Goal: Information Seeking & Learning: Learn about a topic

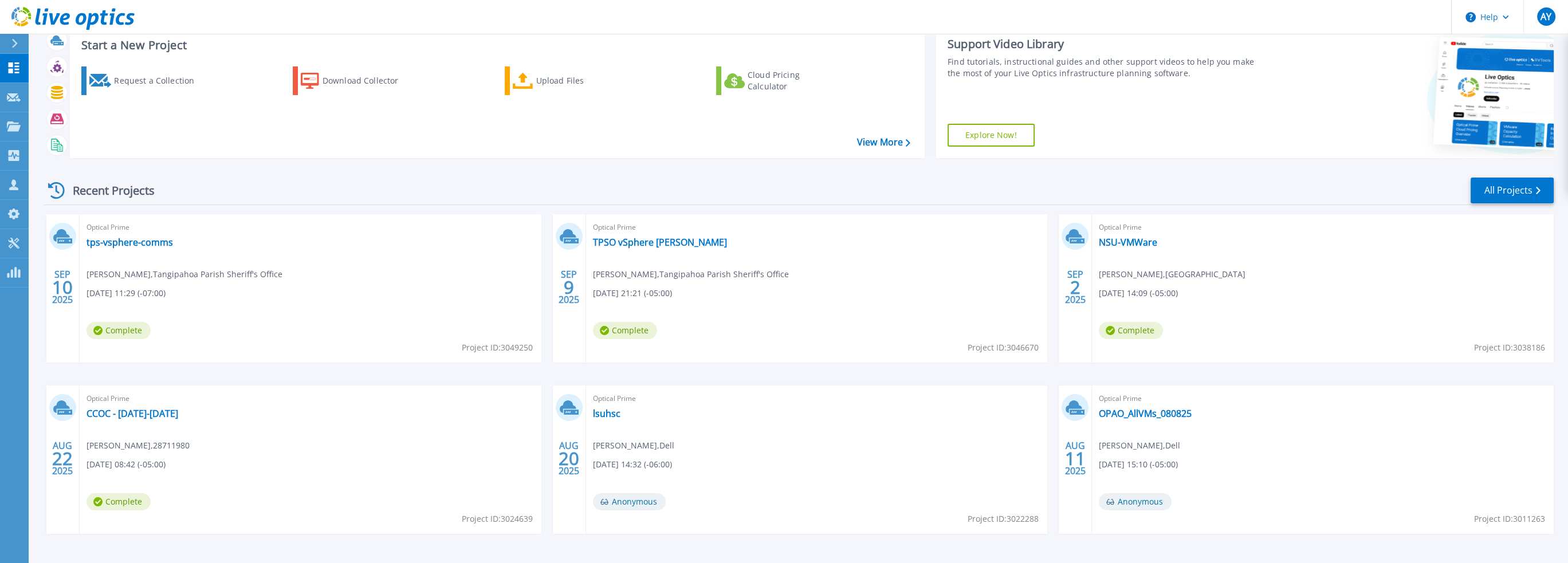
scroll to position [71, 0]
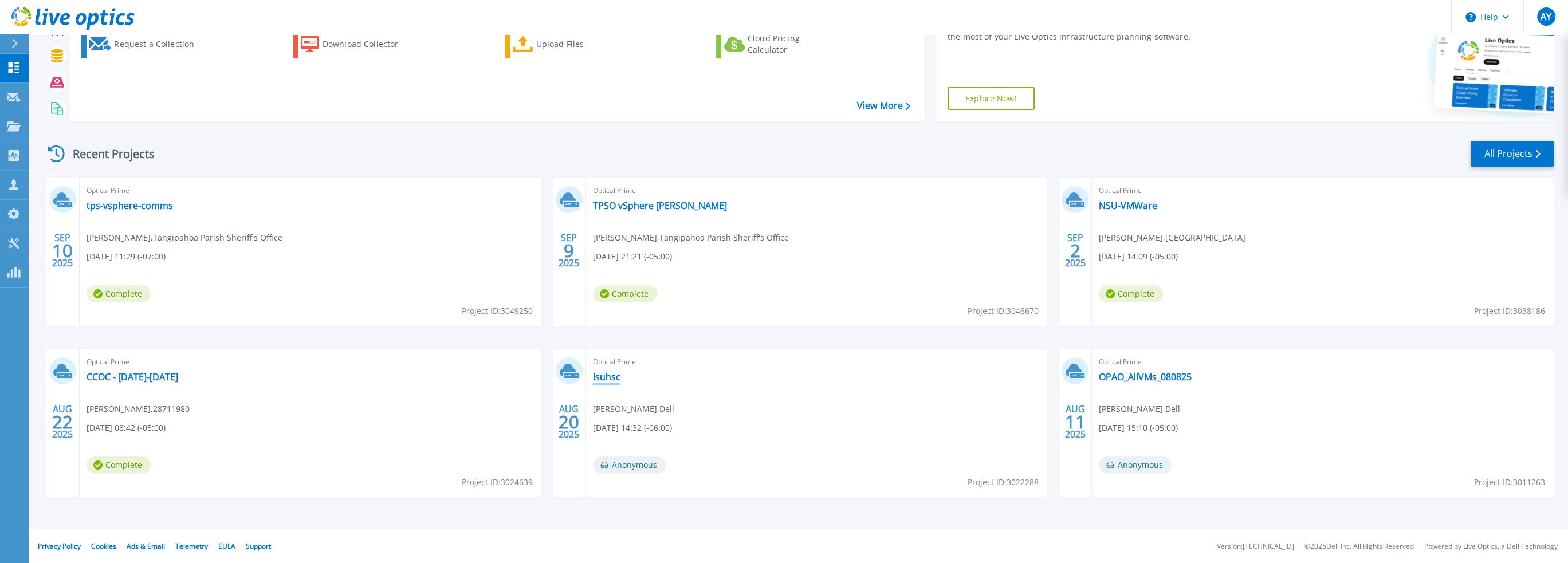
click at [605, 378] on link "lsuhsc" at bounding box center [607, 377] width 28 height 12
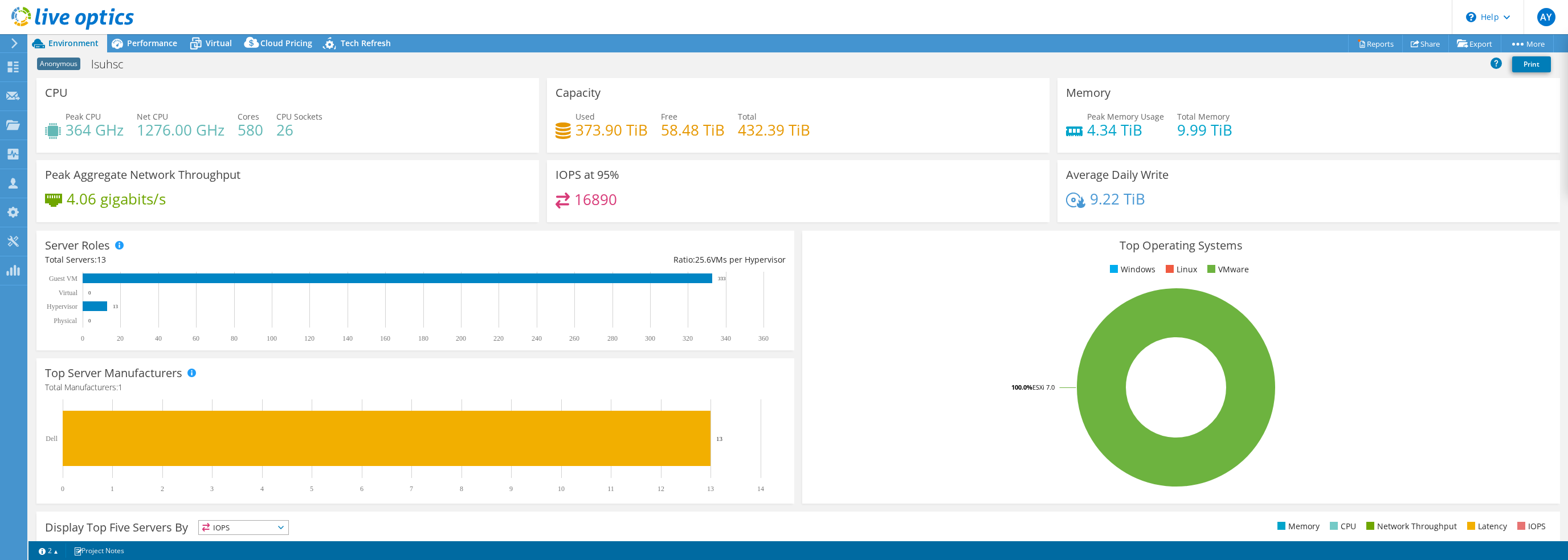
select select "USD"
click at [156, 46] on span "Performance" at bounding box center [152, 43] width 50 height 11
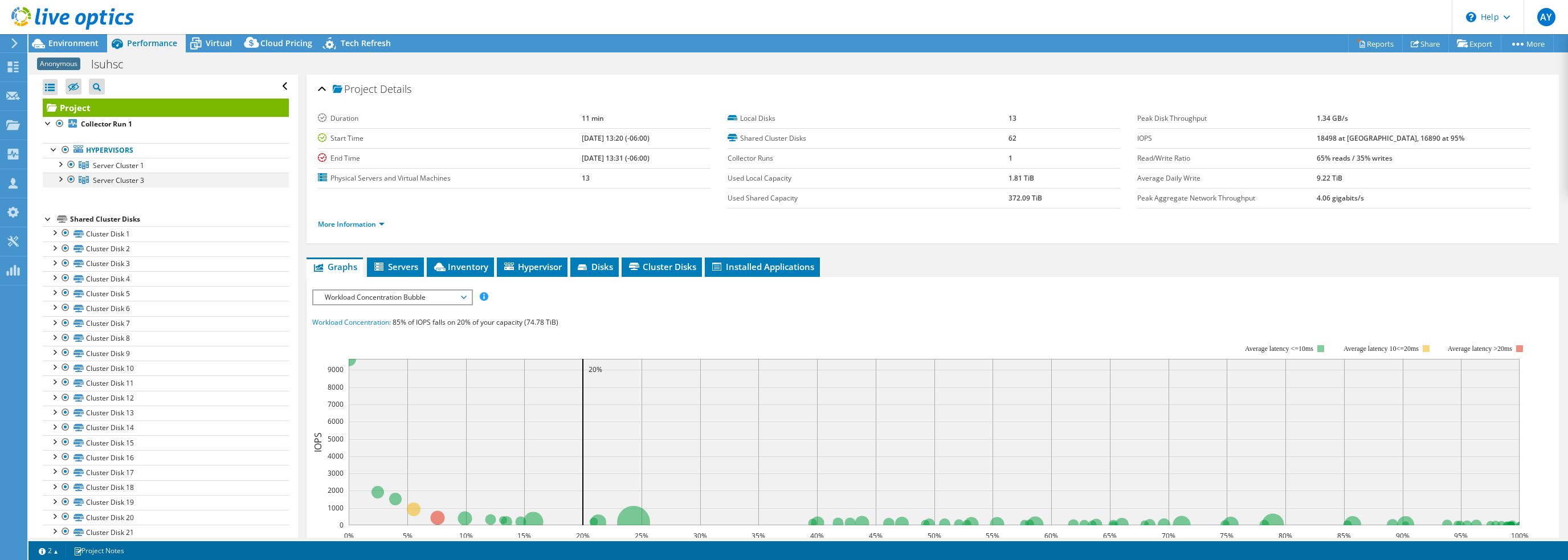
click at [60, 180] on div at bounding box center [60, 178] width 12 height 12
click at [59, 165] on div at bounding box center [60, 163] width 12 height 12
click at [122, 167] on span "Server Cluster 1" at bounding box center [119, 166] width 51 height 10
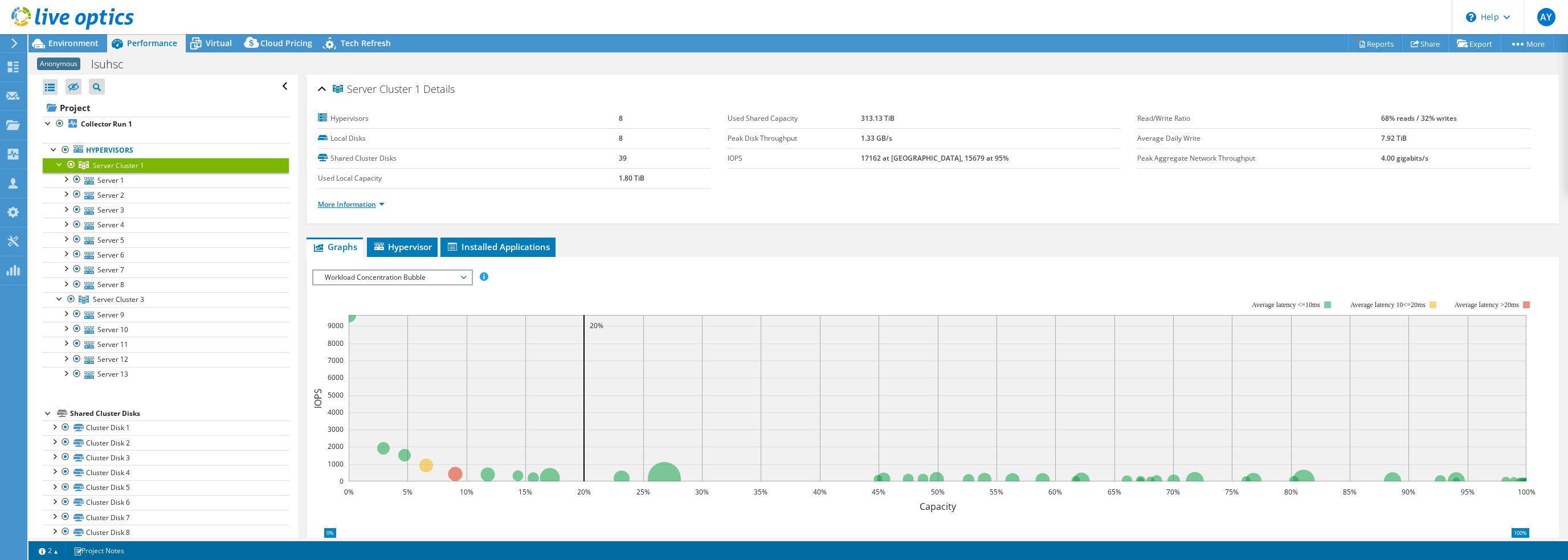
click at [381, 205] on link "More Information" at bounding box center [351, 205] width 67 height 10
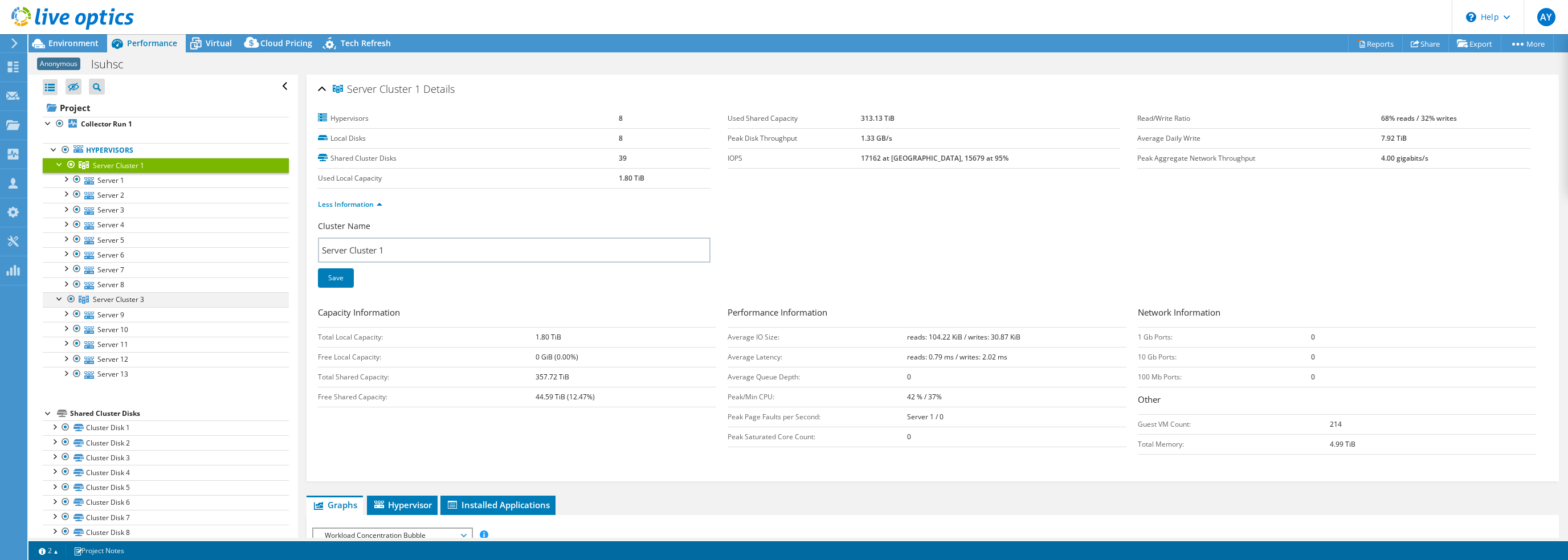
click at [69, 297] on div at bounding box center [71, 299] width 12 height 13
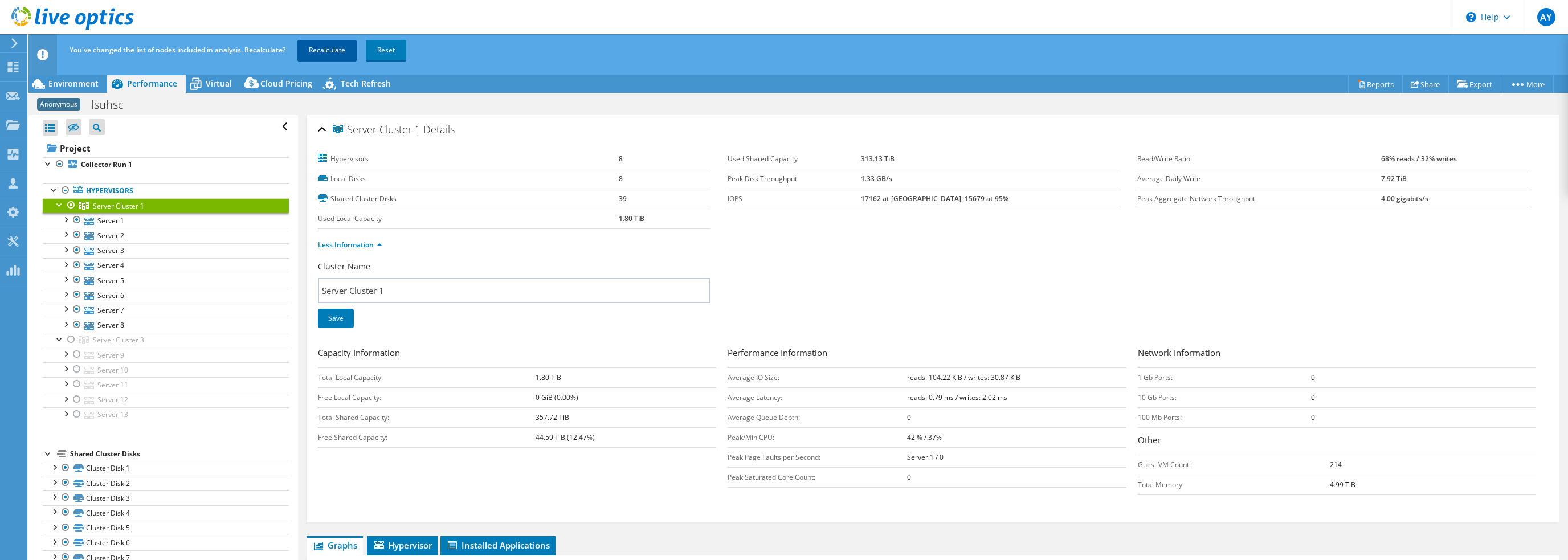
click at [326, 50] on link "Recalculate" at bounding box center [327, 51] width 59 height 21
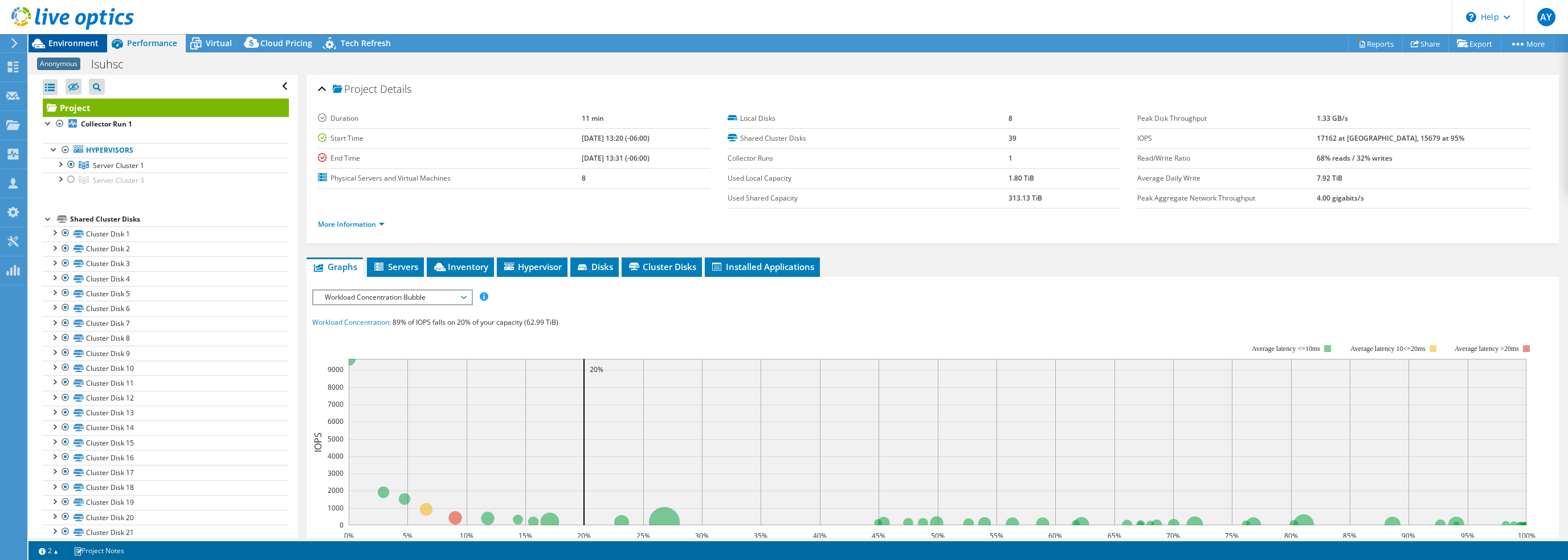
click at [74, 42] on span "Environment" at bounding box center [74, 43] width 50 height 11
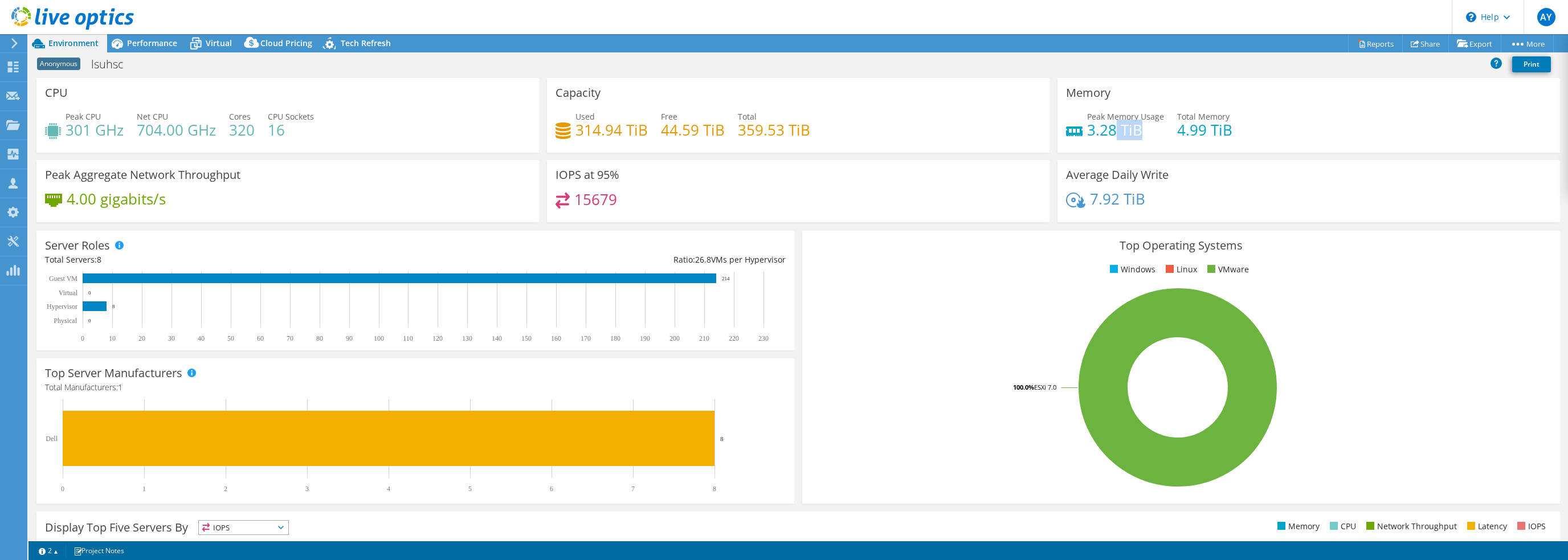
drag, startPoint x: 1132, startPoint y: 130, endPoint x: 1109, endPoint y: 129, distance: 23.0
click at [1108, 131] on h4 "3.28 TiB" at bounding box center [1125, 130] width 77 height 13
